Goal: Transaction & Acquisition: Purchase product/service

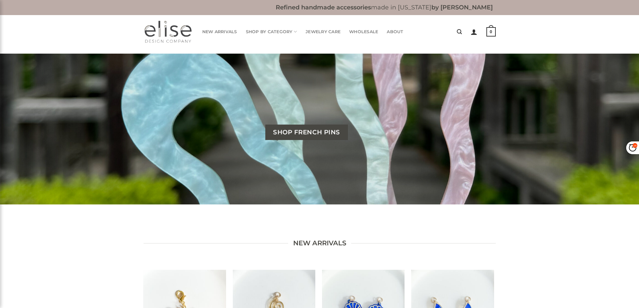
scroll to position [168, 0]
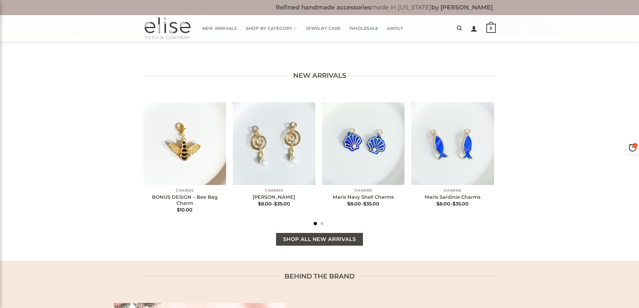
click at [307, 244] on link "Shop All New Arrivals" at bounding box center [319, 239] width 87 height 13
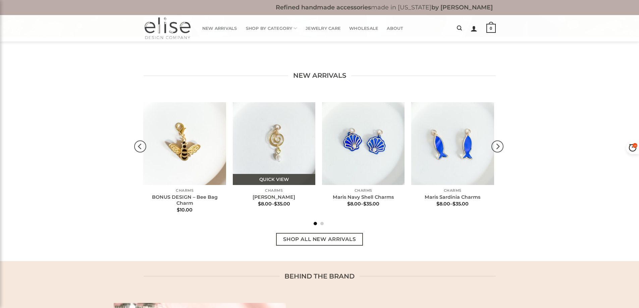
scroll to position [201, 0]
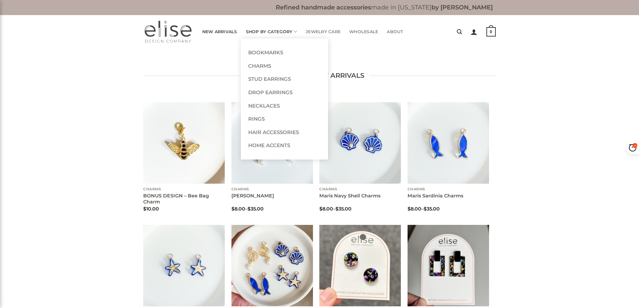
click at [267, 33] on link "Shop By Category" at bounding box center [271, 31] width 51 height 13
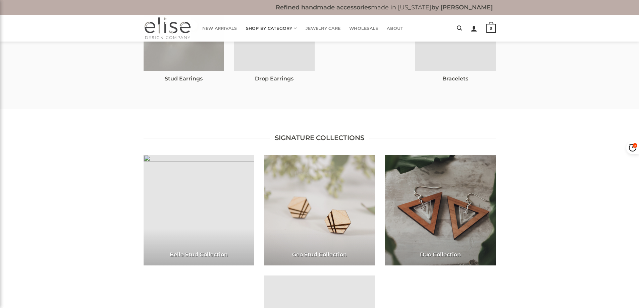
scroll to position [168, 0]
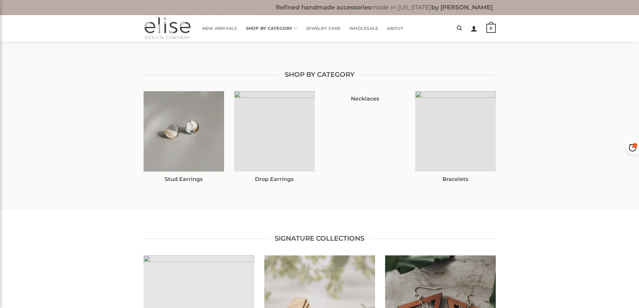
click at [440, 137] on img at bounding box center [455, 131] width 81 height 81
click at [375, 123] on div "Necklaces" at bounding box center [365, 140] width 81 height 99
click at [261, 31] on link "Shop By Category" at bounding box center [271, 28] width 51 height 13
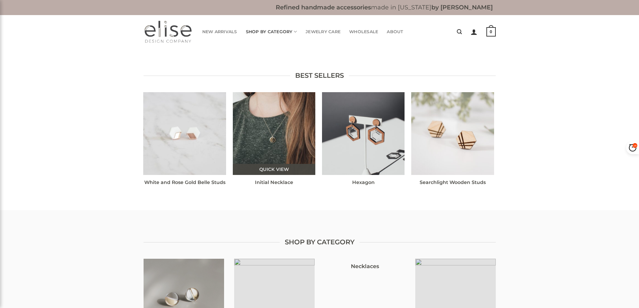
click at [278, 150] on img "Initial Necklace" at bounding box center [274, 133] width 83 height 83
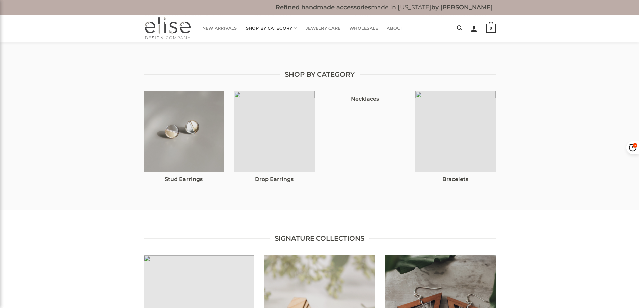
scroll to position [201, 0]
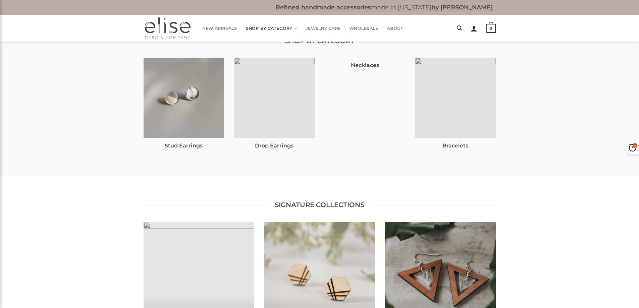
click at [358, 111] on div "Necklaces" at bounding box center [365, 107] width 81 height 99
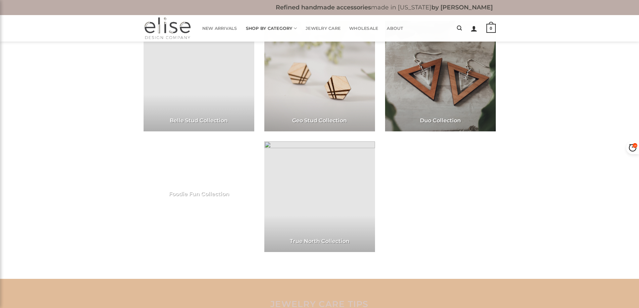
scroll to position [537, 0]
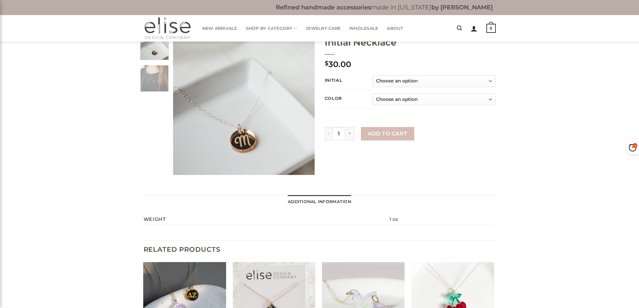
scroll to position [101, 0]
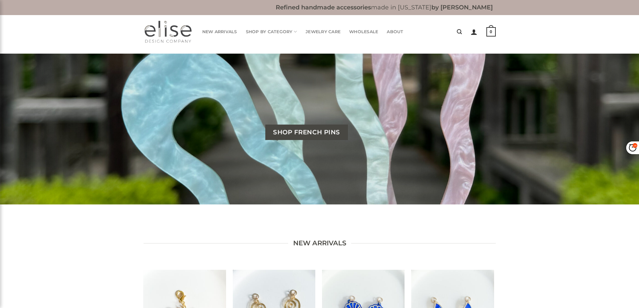
scroll to position [201, 0]
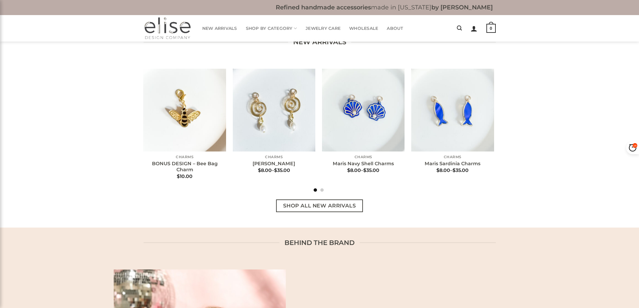
click at [294, 199] on div at bounding box center [320, 196] width 352 height 7
click at [294, 206] on span "Shop All New Arrivals" at bounding box center [319, 206] width 73 height 8
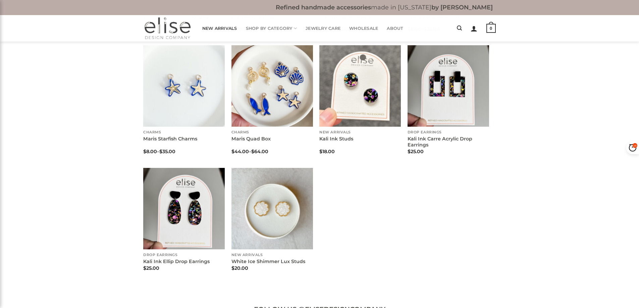
scroll to position [12, 0]
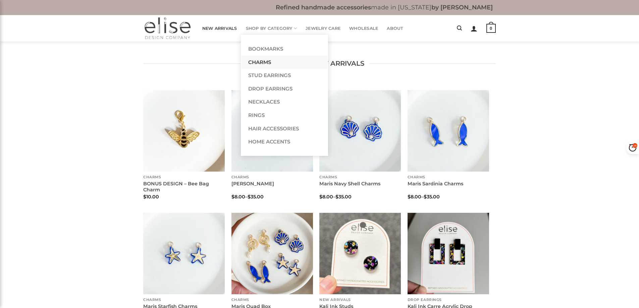
click at [267, 63] on link "Charms" at bounding box center [285, 62] width 86 height 13
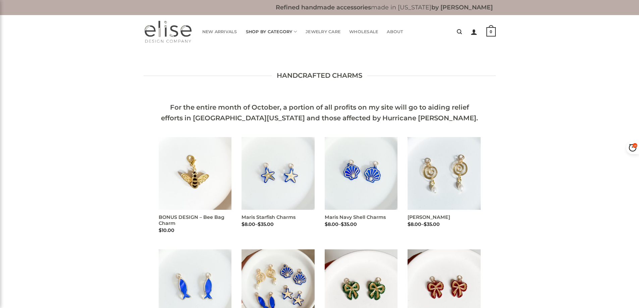
scroll to position [134, 0]
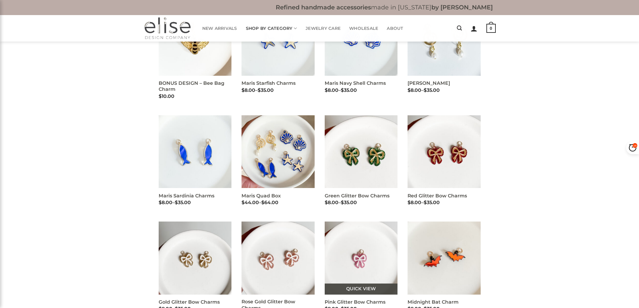
click at [349, 248] on img "Pink Glitter Bow Charms" at bounding box center [361, 258] width 73 height 73
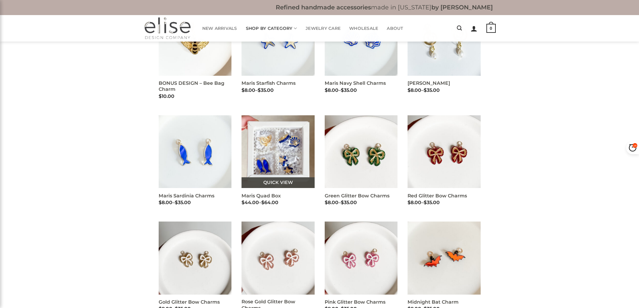
click at [277, 161] on img "Maris Quad Box" at bounding box center [278, 151] width 73 height 73
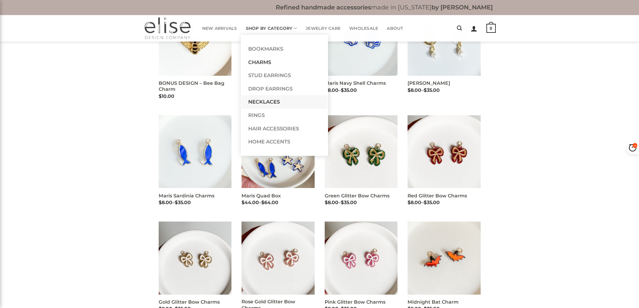
click at [267, 99] on link "Necklaces" at bounding box center [285, 101] width 86 height 13
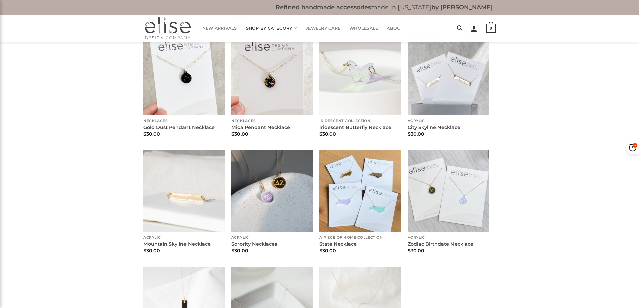
scroll to position [403, 0]
